Goal: Find specific page/section: Find specific page/section

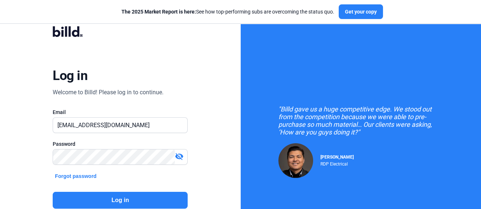
click at [102, 198] on button "Log in" at bounding box center [120, 200] width 135 height 17
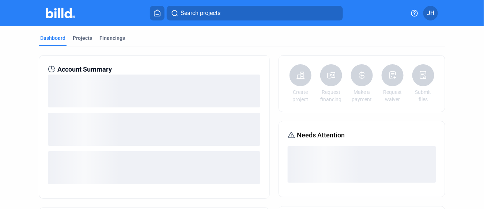
click at [194, 14] on span "Search projects" at bounding box center [201, 13] width 40 height 9
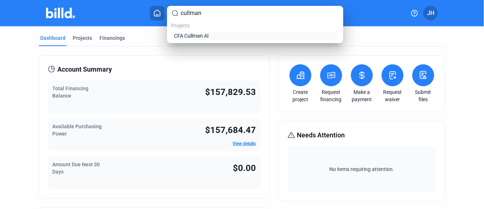
type input "cullman"
click at [194, 33] on span "CFA Cullman Al" at bounding box center [191, 35] width 34 height 7
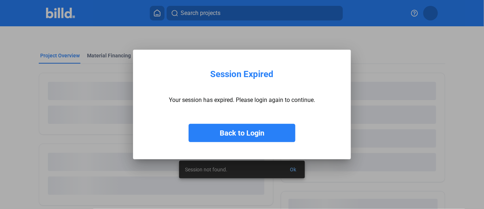
click at [242, 133] on button "Back to Login" at bounding box center [242, 133] width 107 height 18
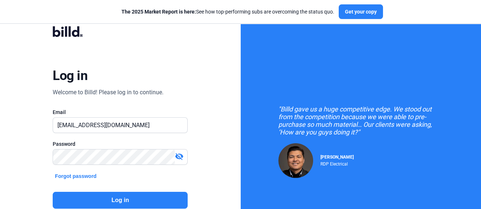
click at [118, 200] on button "Log in" at bounding box center [120, 200] width 135 height 17
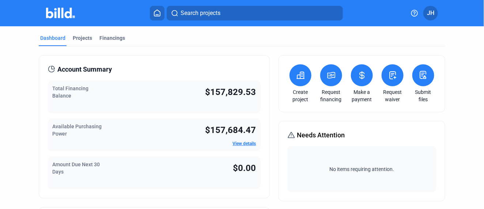
click at [198, 9] on span "Search projects" at bounding box center [201, 13] width 40 height 9
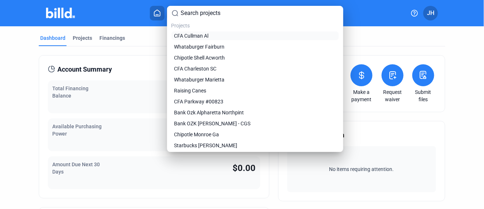
click at [200, 37] on span "CFA Cullman Al" at bounding box center [191, 35] width 34 height 7
